Goal: Task Accomplishment & Management: Manage account settings

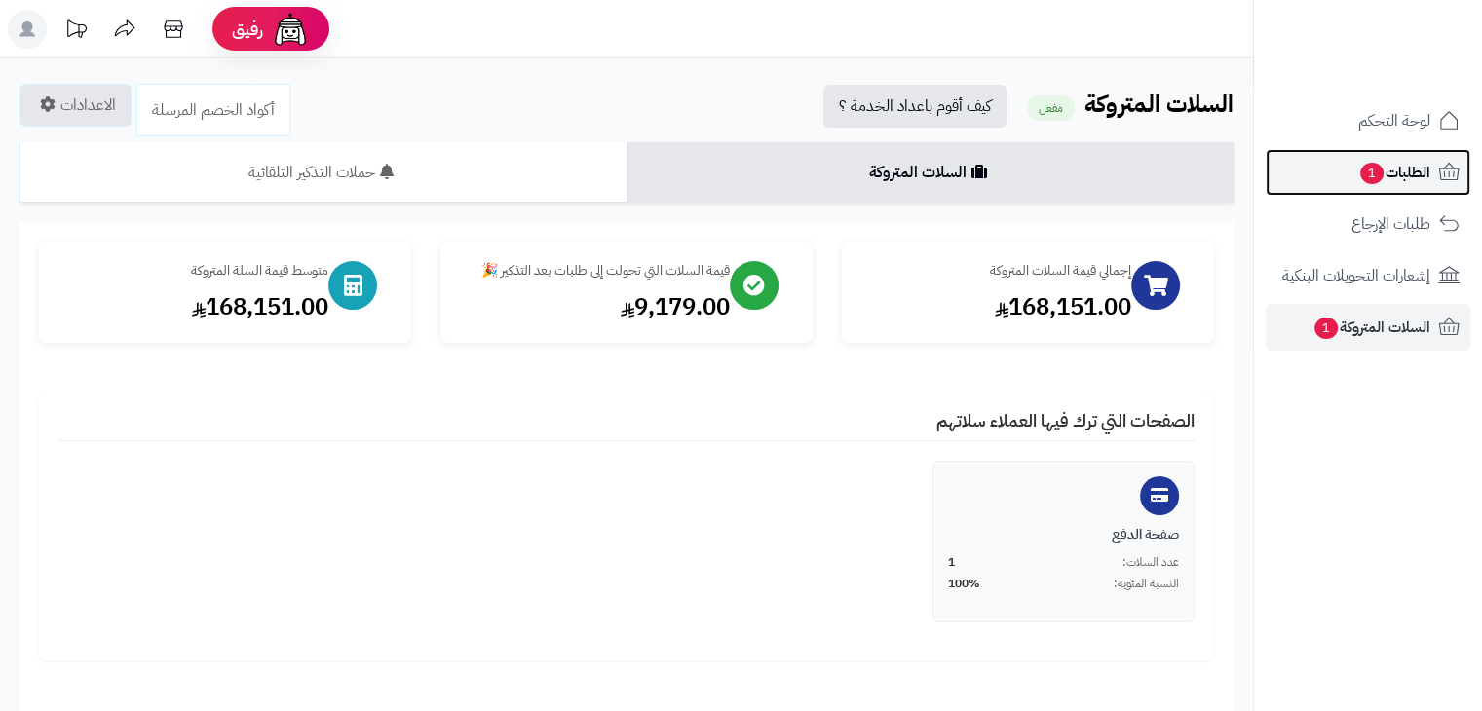
click at [1397, 179] on span "الطلبات 1" at bounding box center [1394, 172] width 72 height 27
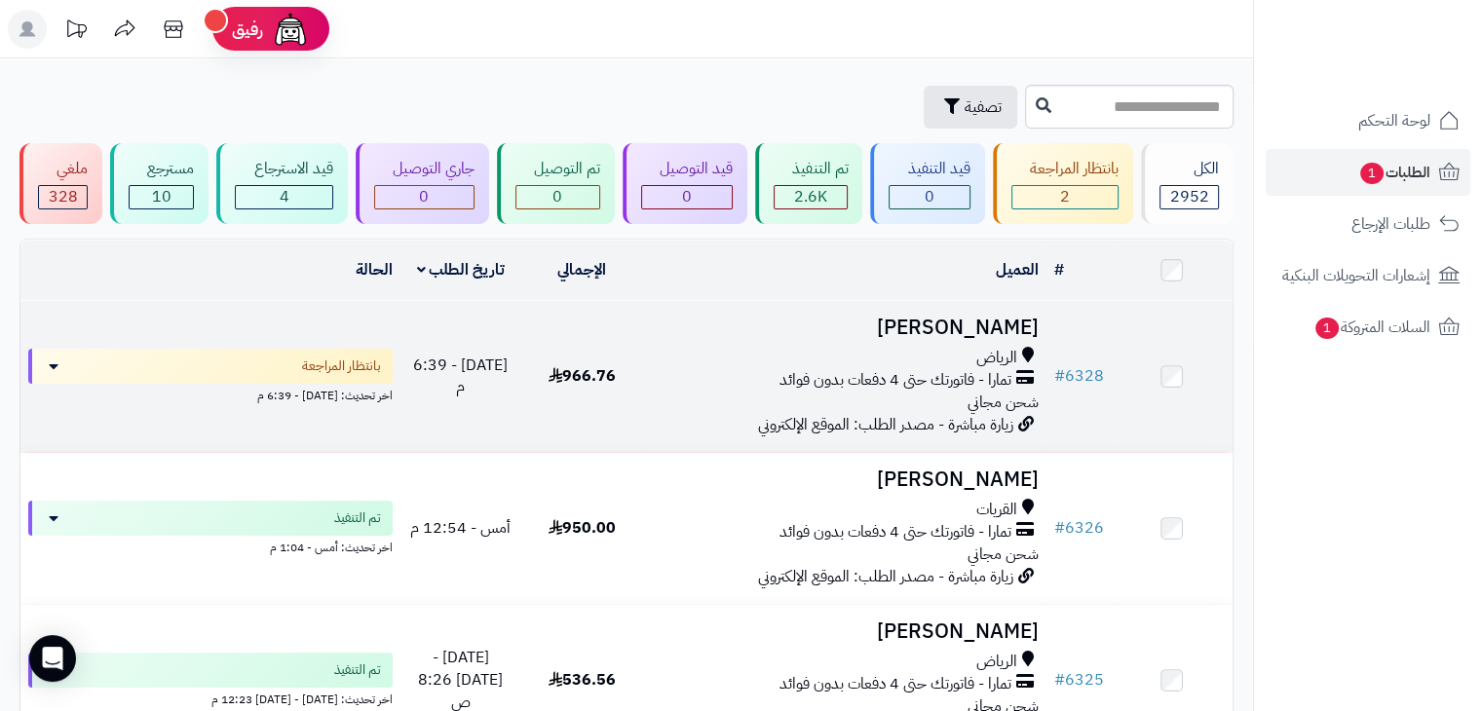
click at [614, 375] on span "966.76" at bounding box center [582, 375] width 67 height 23
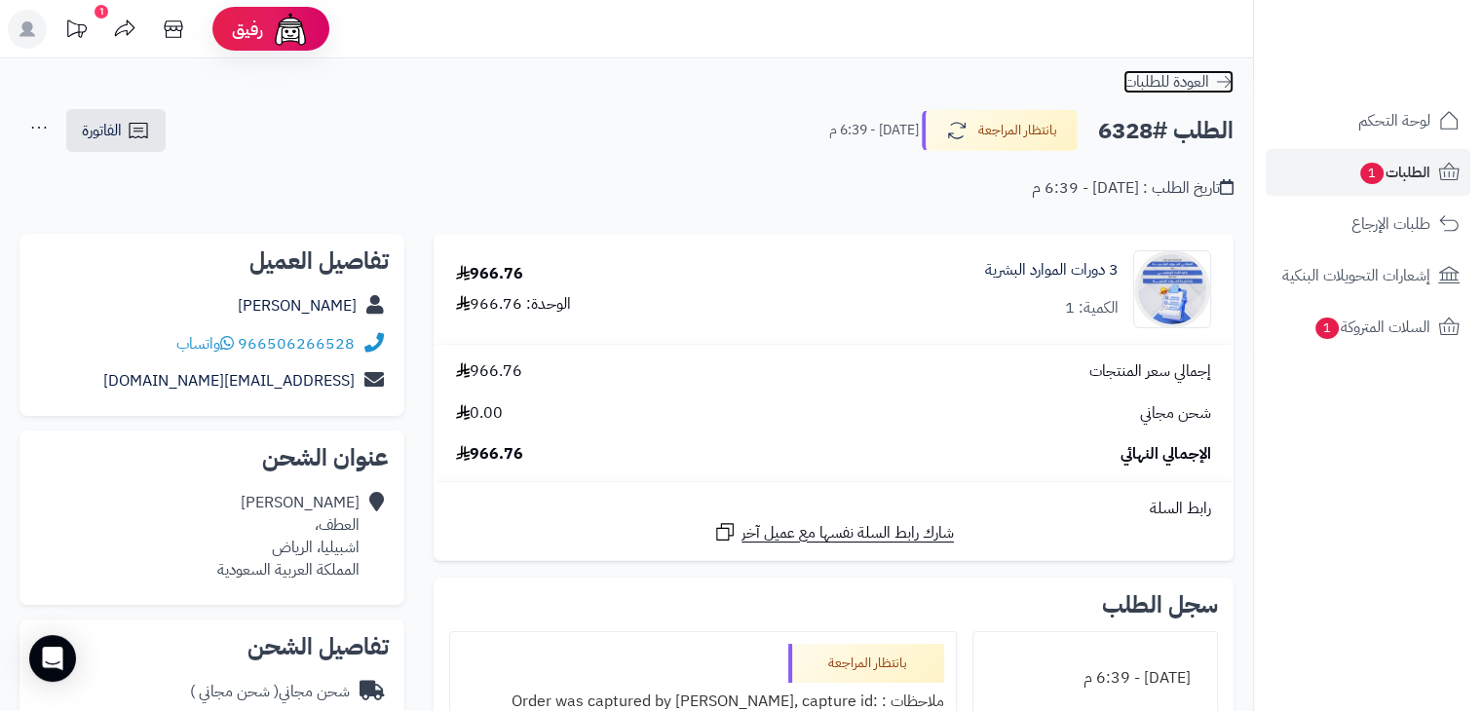
click at [1207, 93] on span "العودة للطلبات" at bounding box center [1166, 81] width 86 height 23
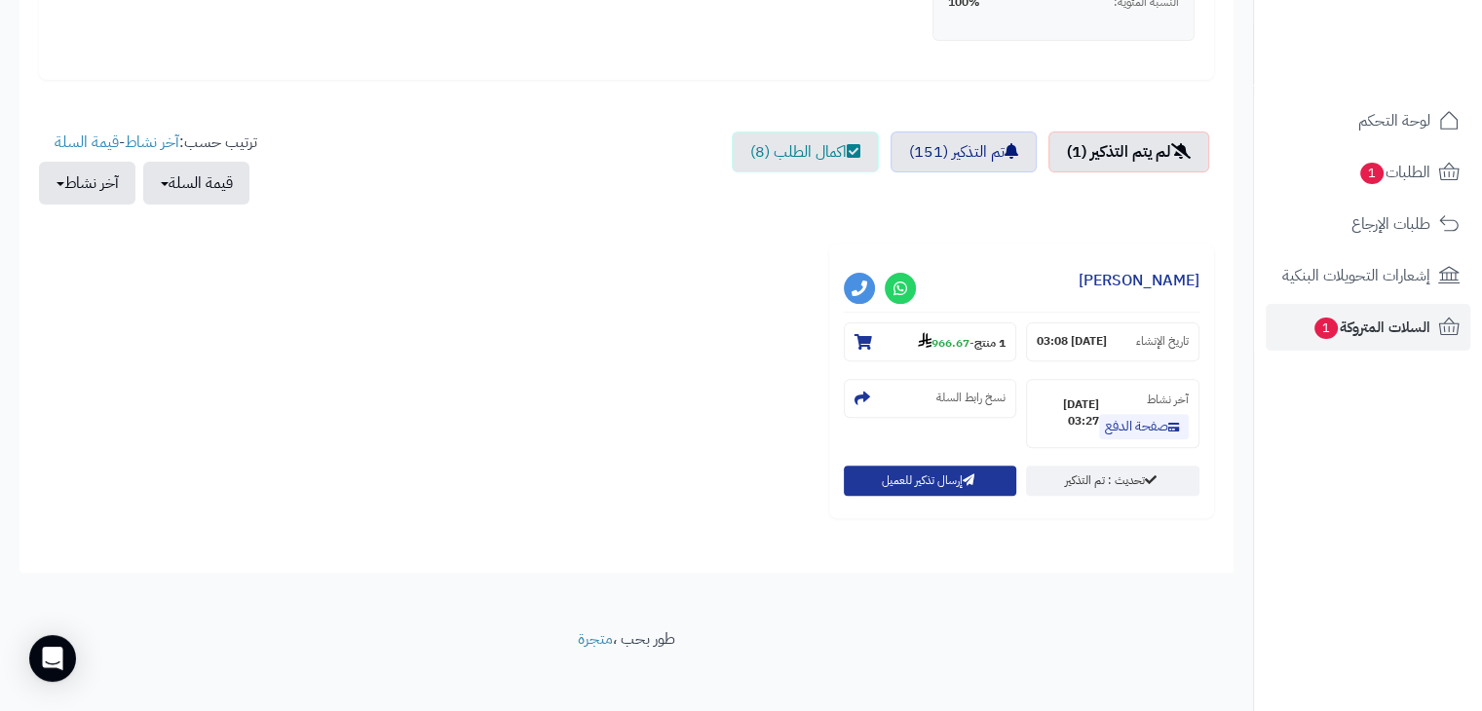
scroll to position [585, 0]
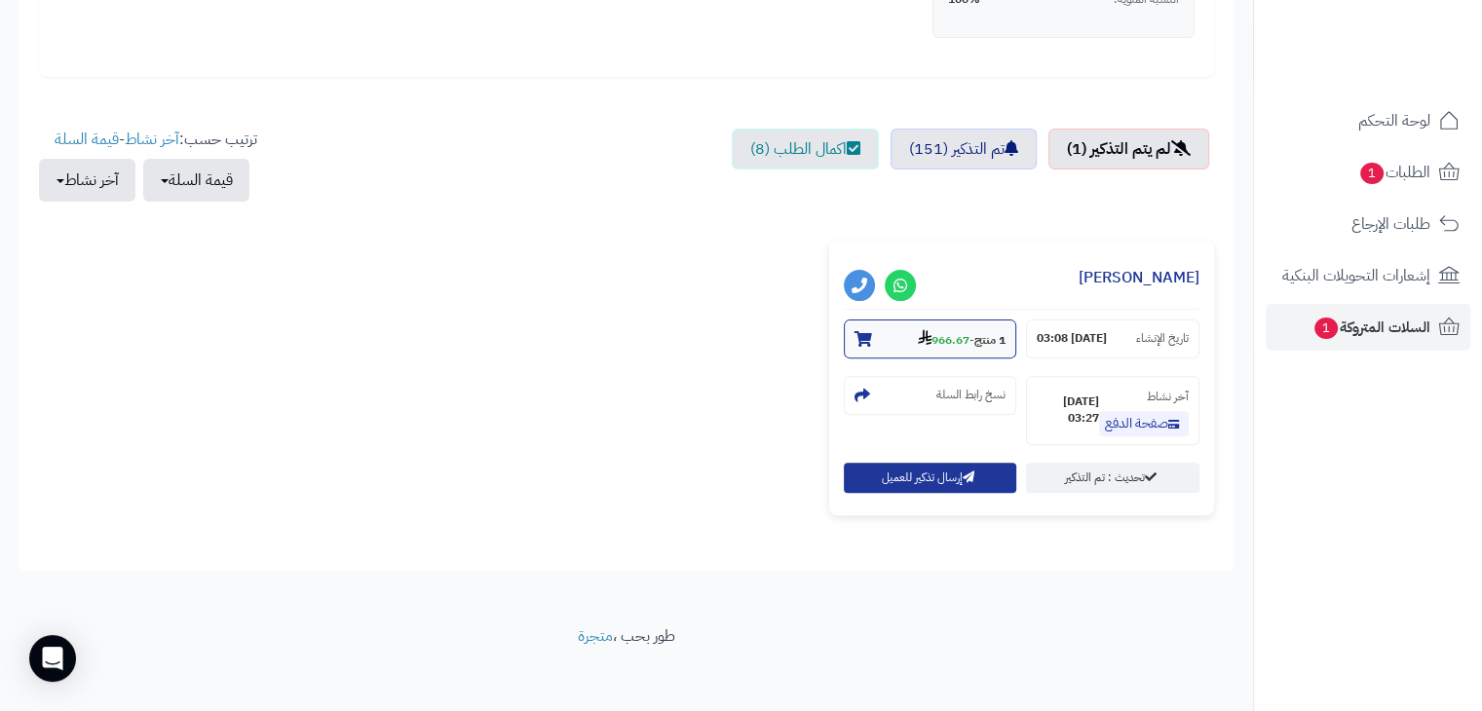
click at [984, 340] on strong "1 منتج" at bounding box center [989, 340] width 31 height 18
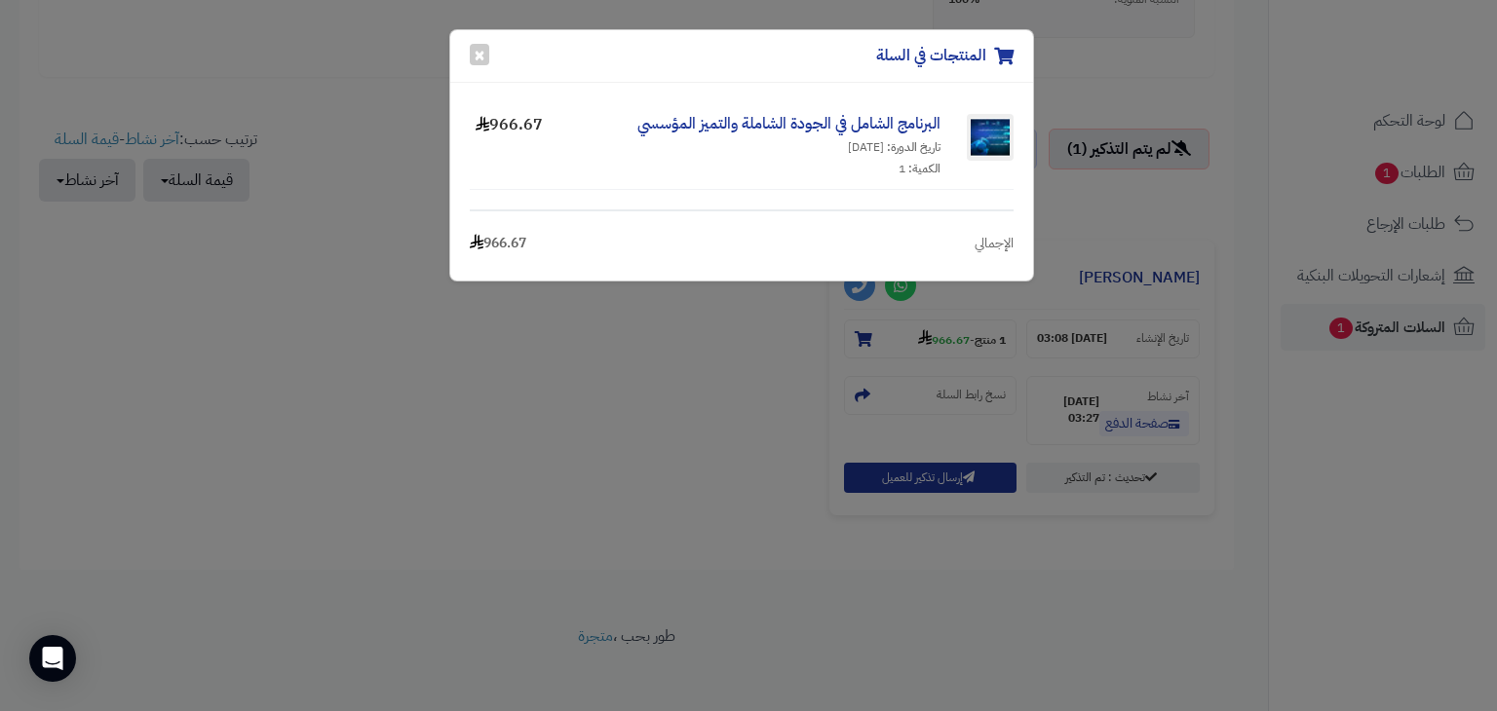
click at [482, 437] on div "المنتجات في السلة × البرنامج الشامل في الجودة الشاملة والتميز المؤسسي تاريخ الد…" at bounding box center [748, 355] width 1497 height 711
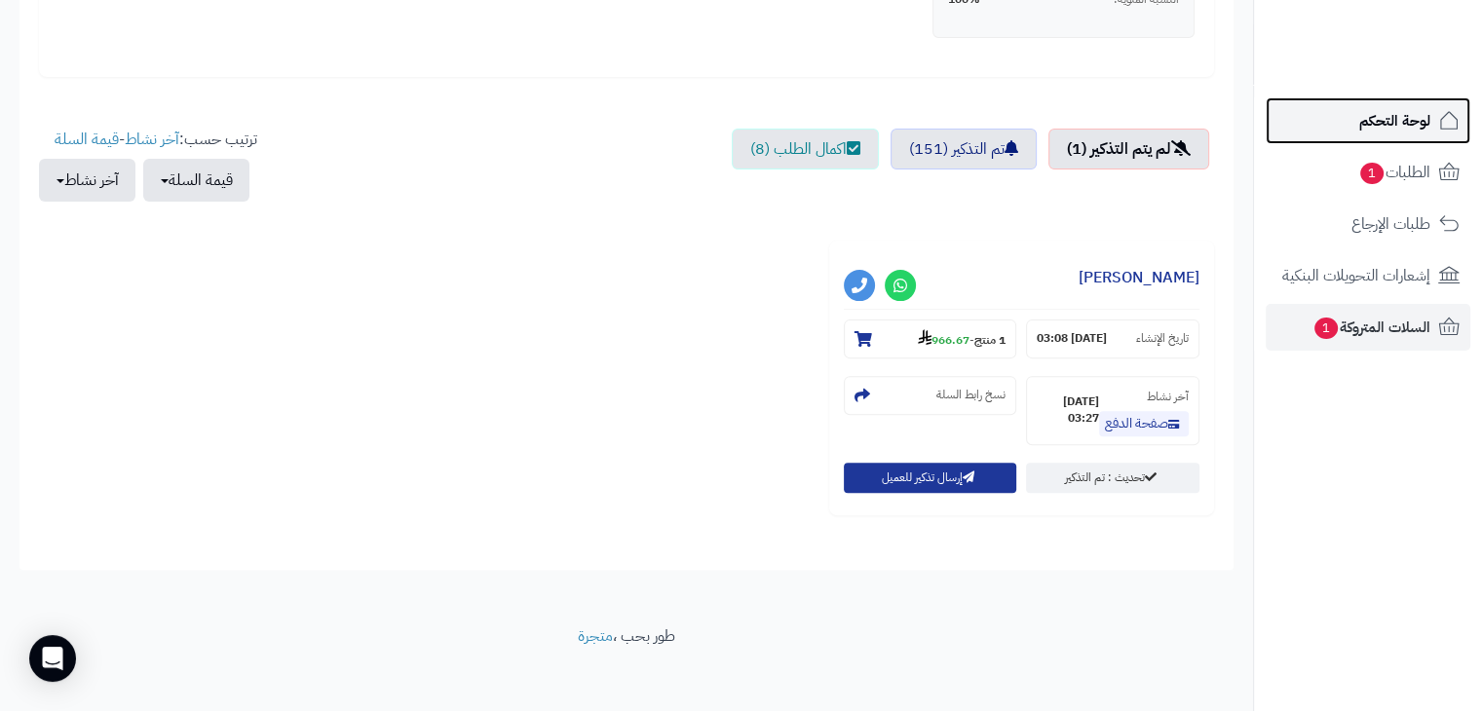
click at [1359, 112] on span "لوحة التحكم" at bounding box center [1394, 120] width 71 height 27
